Goal: Learn about a topic

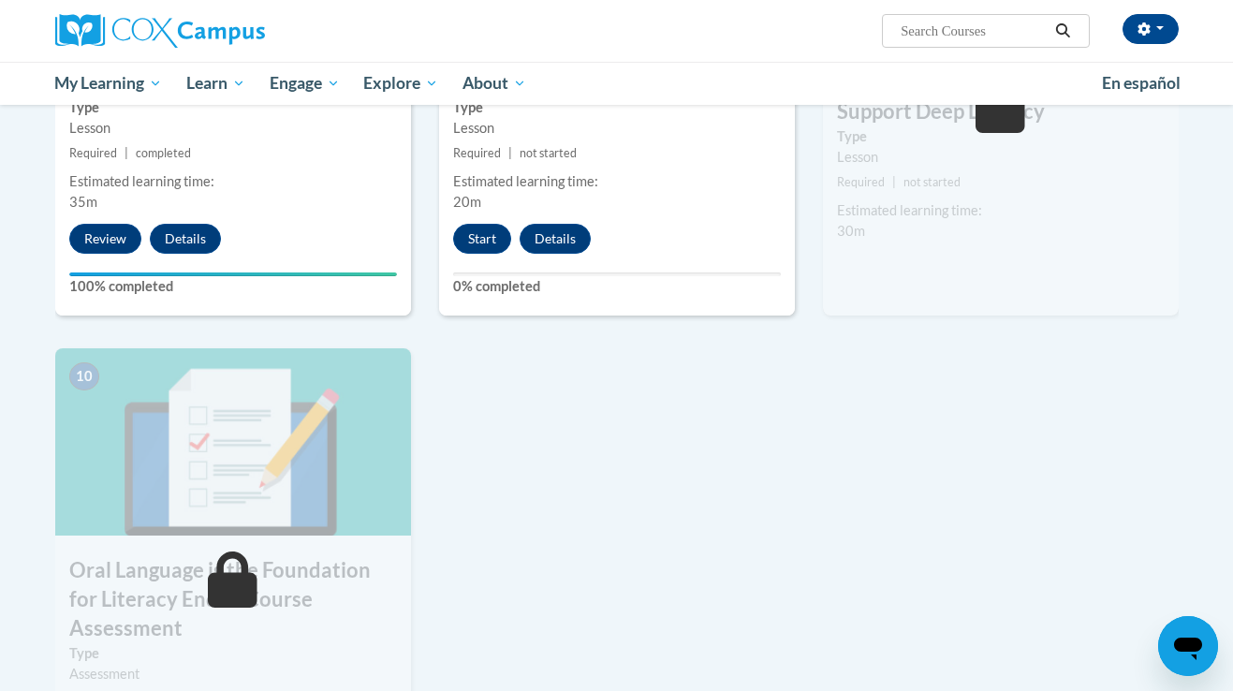
scroll to position [1543, 0]
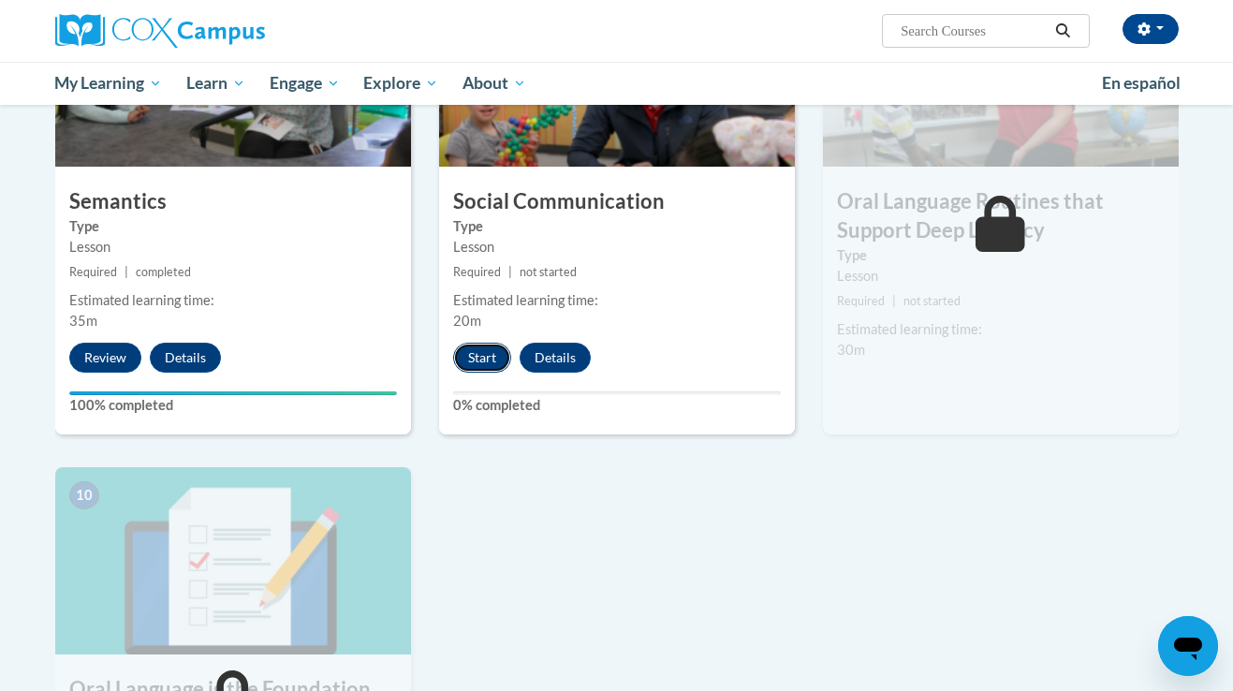
click at [481, 352] on button "Start" at bounding box center [482, 358] width 58 height 30
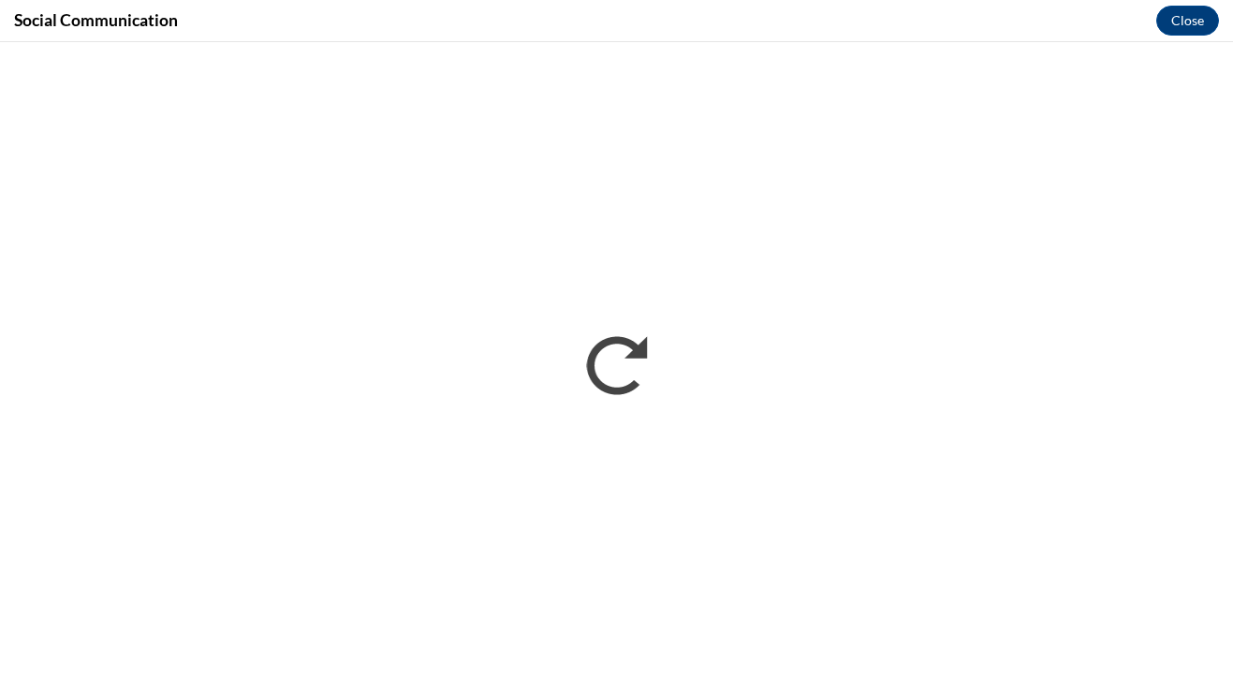
scroll to position [0, 0]
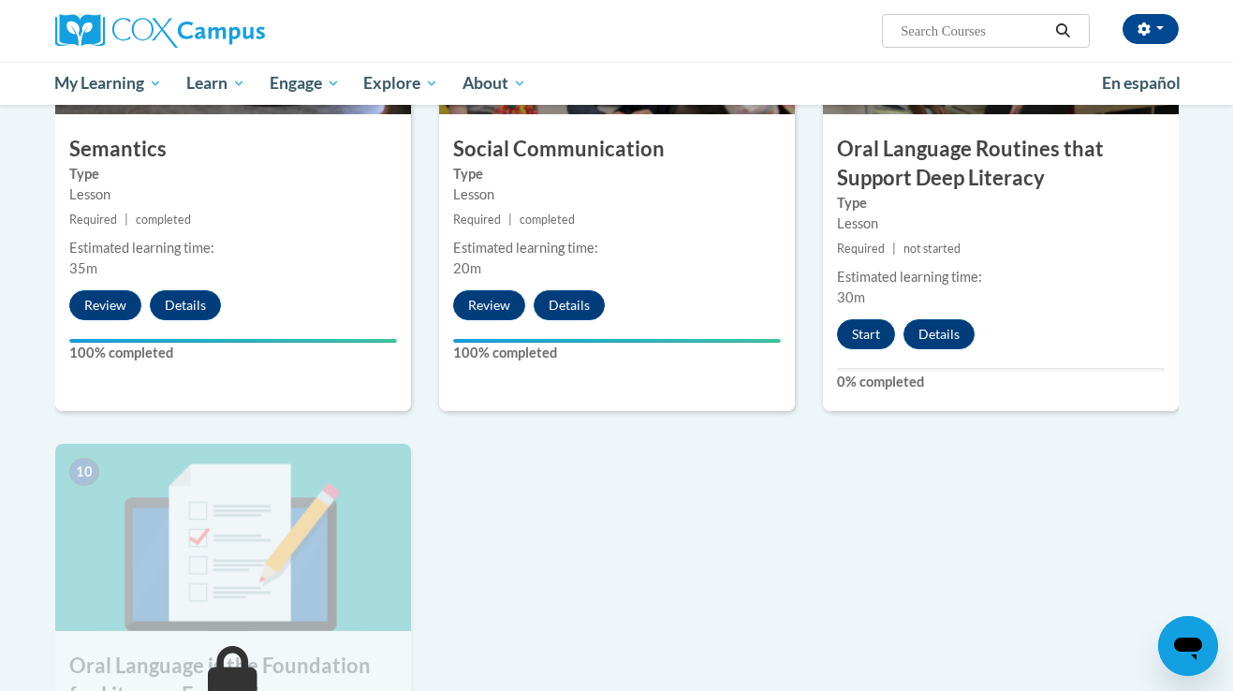
scroll to position [1576, 0]
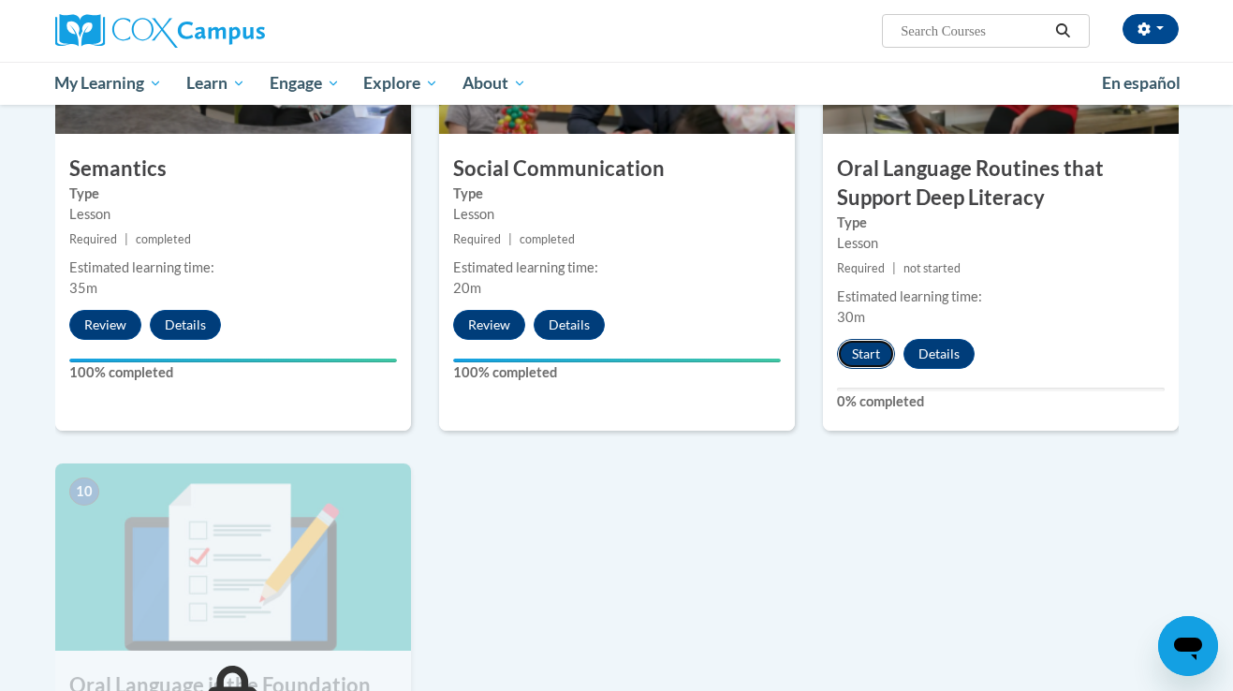
click at [873, 348] on button "Start" at bounding box center [866, 354] width 58 height 30
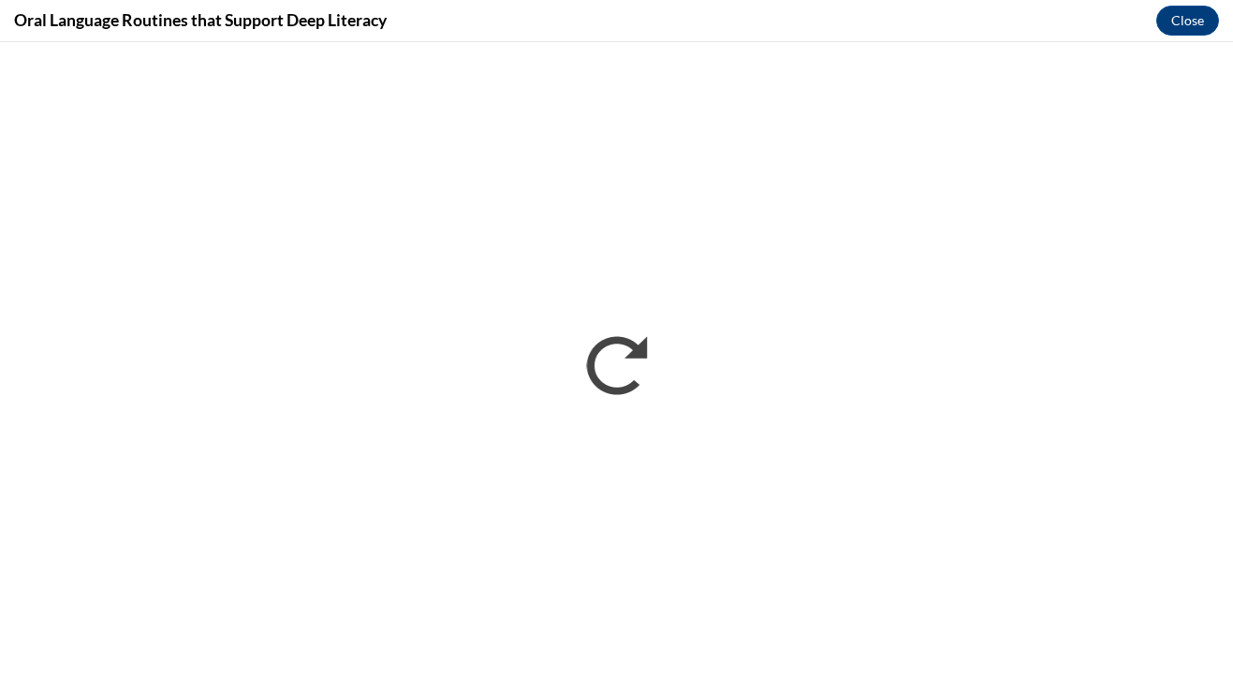
scroll to position [0, 0]
click at [1182, 22] on button "Close" at bounding box center [1187, 21] width 63 height 30
